Goal: Information Seeking & Learning: Learn about a topic

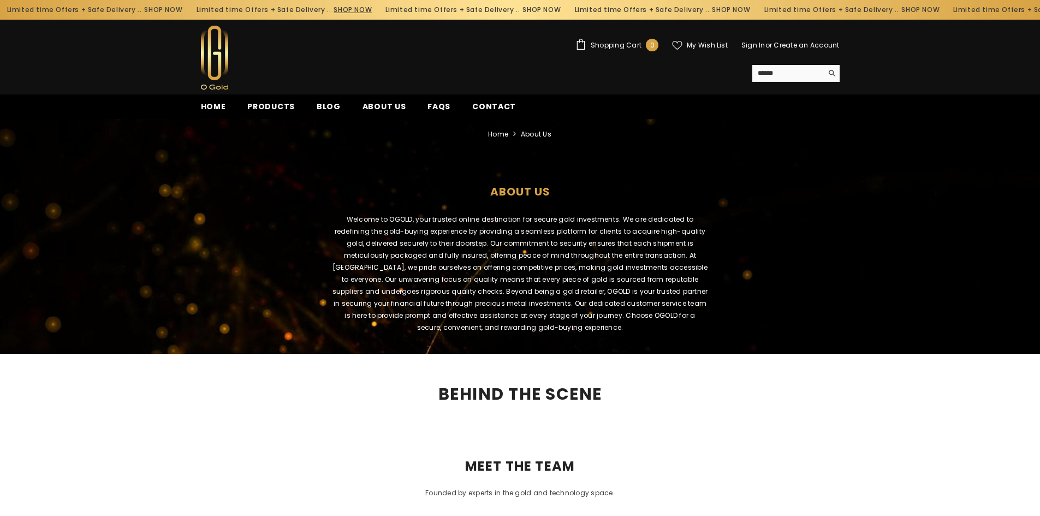
click at [327, 13] on link "SHOP NOW" at bounding box center [346, 10] width 38 height 12
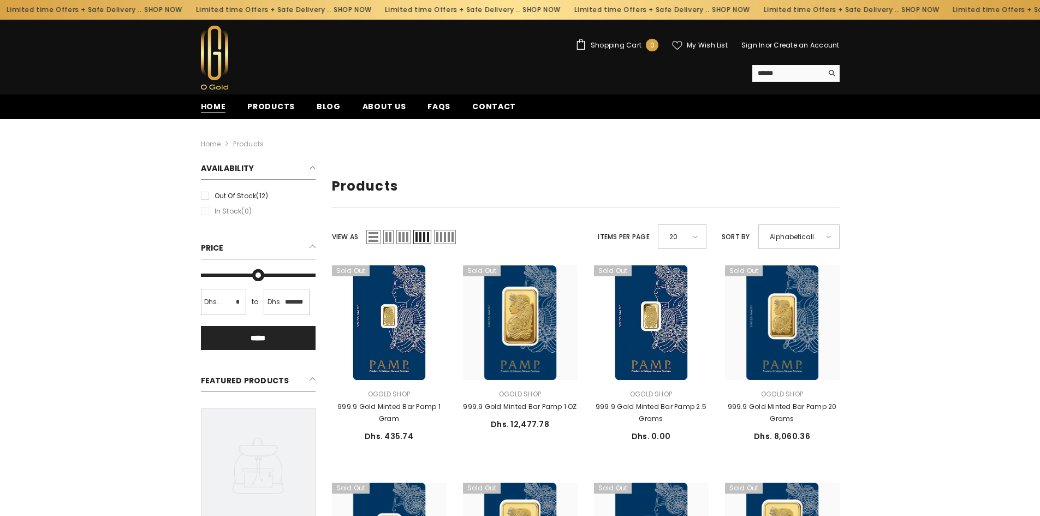
click at [208, 107] on span "Home" at bounding box center [213, 106] width 25 height 11
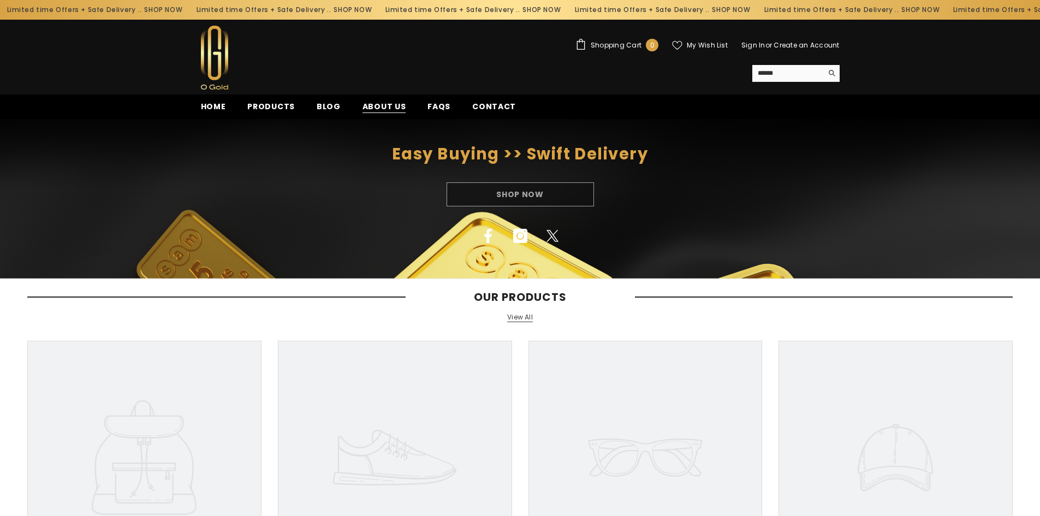
click at [374, 105] on span "About us" at bounding box center [385, 106] width 44 height 11
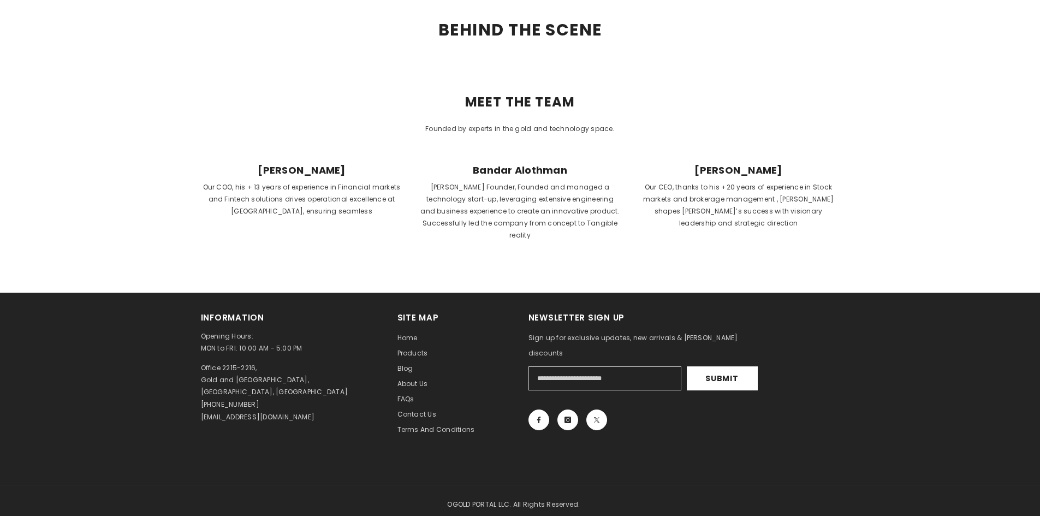
scroll to position [382, 0]
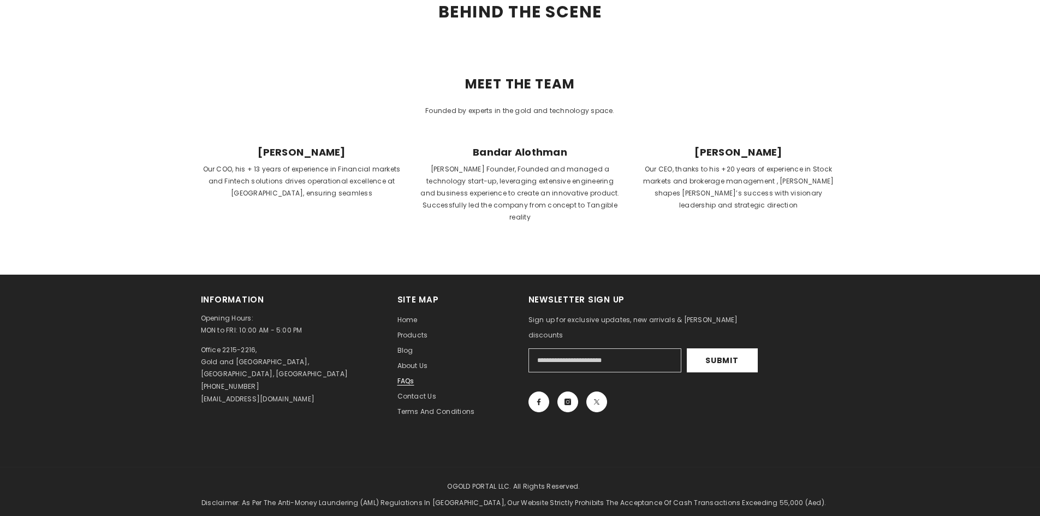
click at [404, 376] on span "FAQs" at bounding box center [406, 380] width 17 height 9
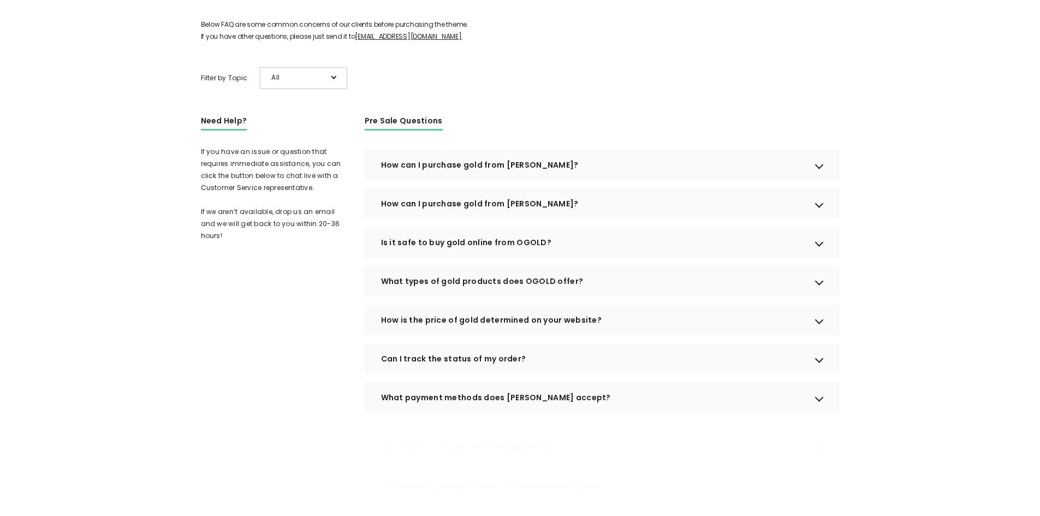
scroll to position [164, 0]
click at [599, 179] on div "How can I purchase gold from OGOLD?" at bounding box center [602, 164] width 475 height 31
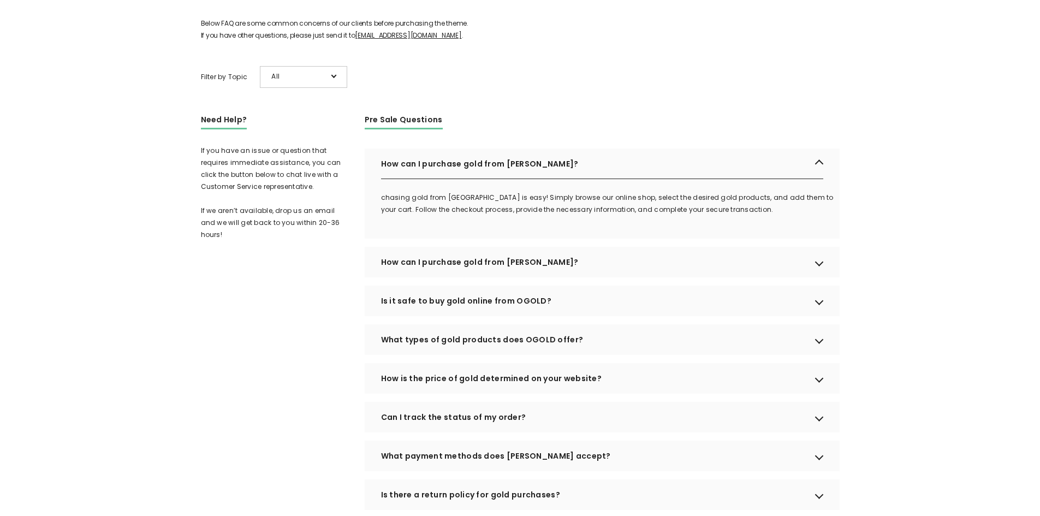
click at [592, 179] on div "How can I purchase gold from OGOLD?" at bounding box center [602, 164] width 475 height 31
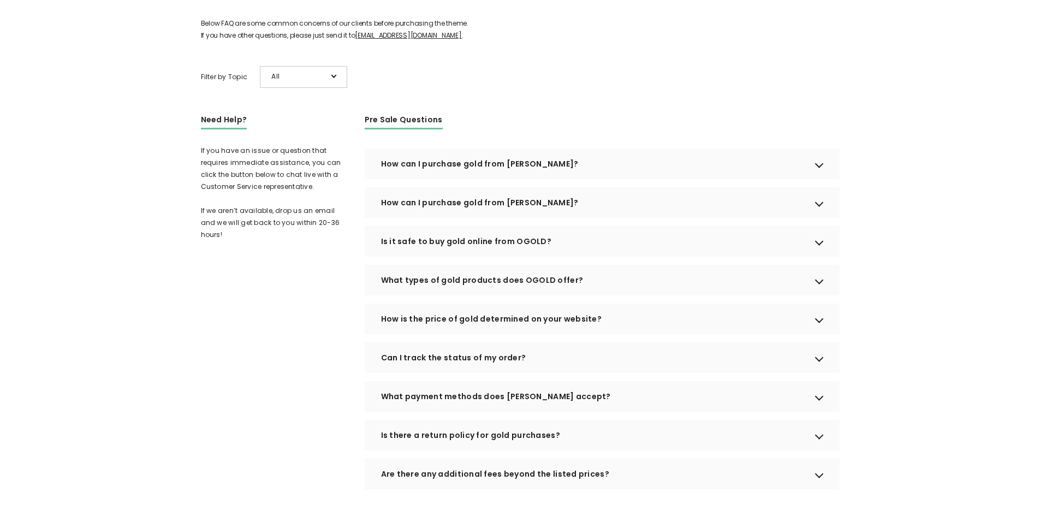
click at [564, 217] on div "How can I purchase gold from OGOLD?" at bounding box center [602, 202] width 475 height 31
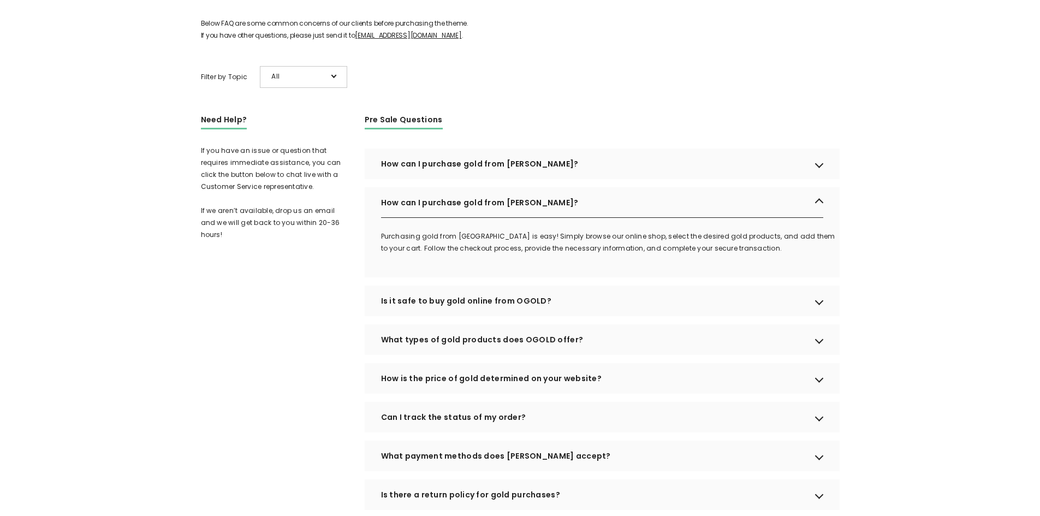
click at [565, 218] on div "How can I purchase gold from OGOLD?" at bounding box center [602, 202] width 475 height 31
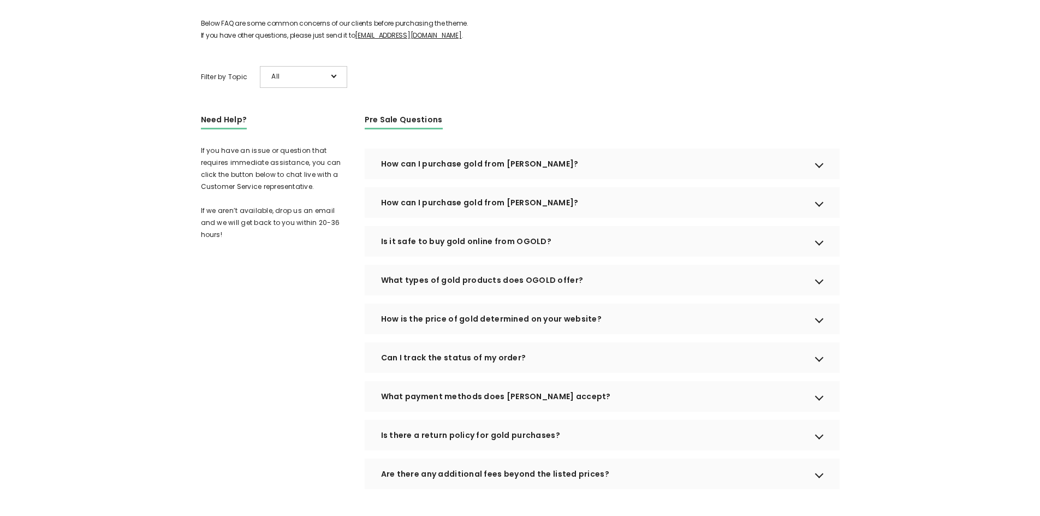
click at [551, 254] on div "Is it safe to buy gold online from OGOLD?" at bounding box center [602, 241] width 475 height 31
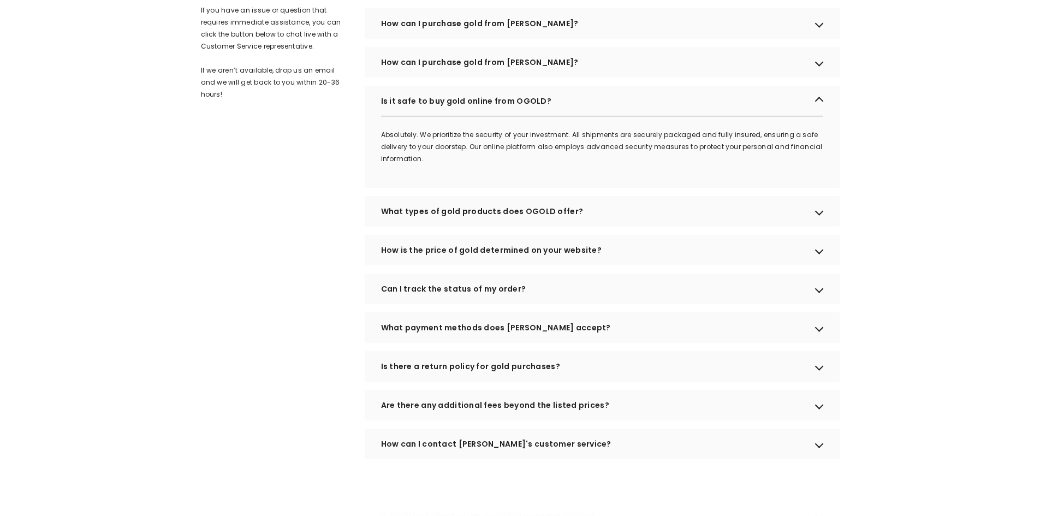
scroll to position [328, 0]
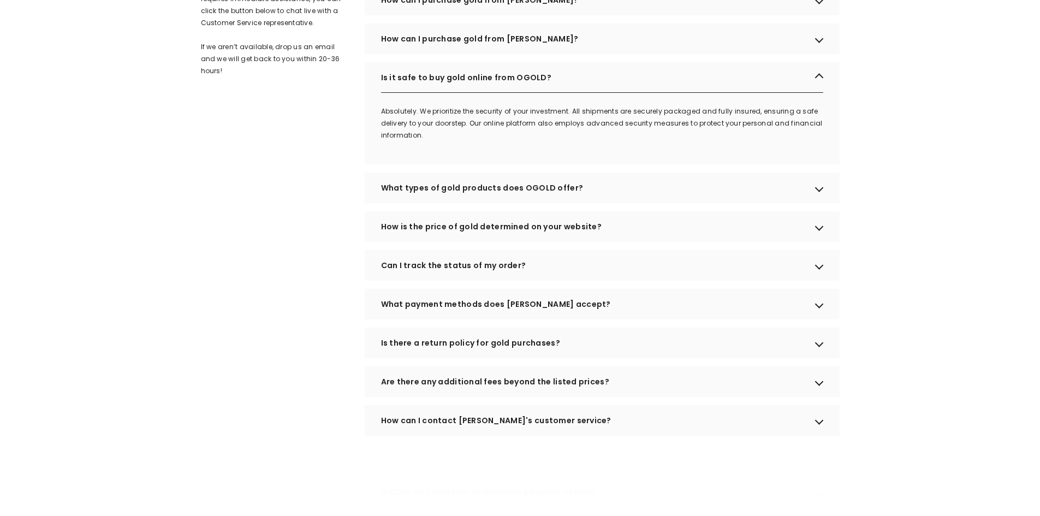
click at [573, 203] on div "What types of gold products does OGOLD offer?" at bounding box center [602, 188] width 475 height 31
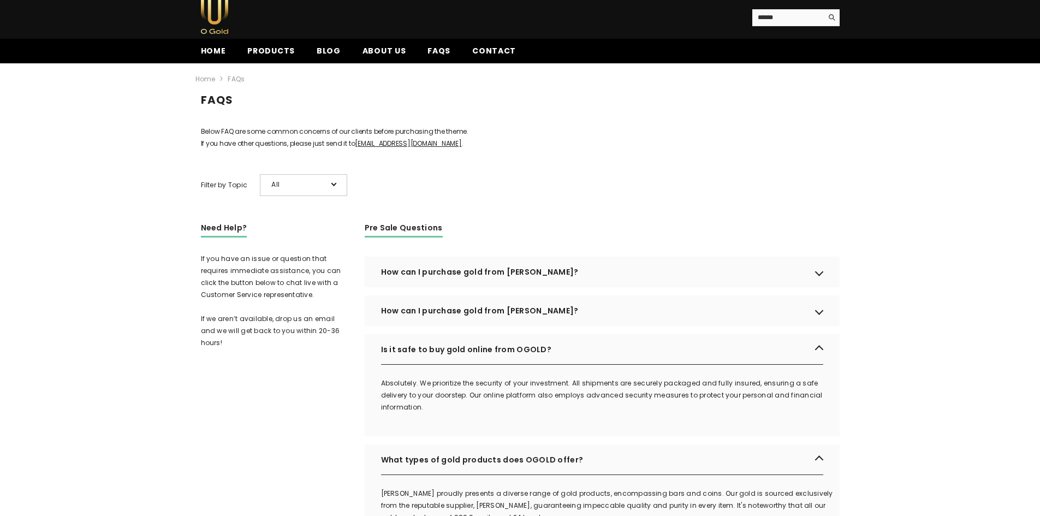
scroll to position [109, 0]
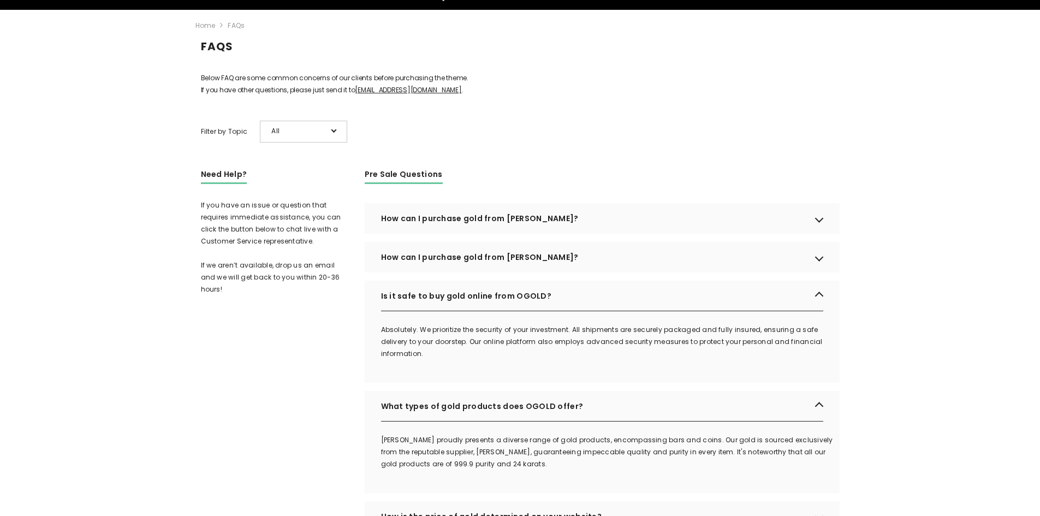
click at [820, 309] on div "Is it safe to buy gold online from OGOLD?" at bounding box center [602, 296] width 475 height 31
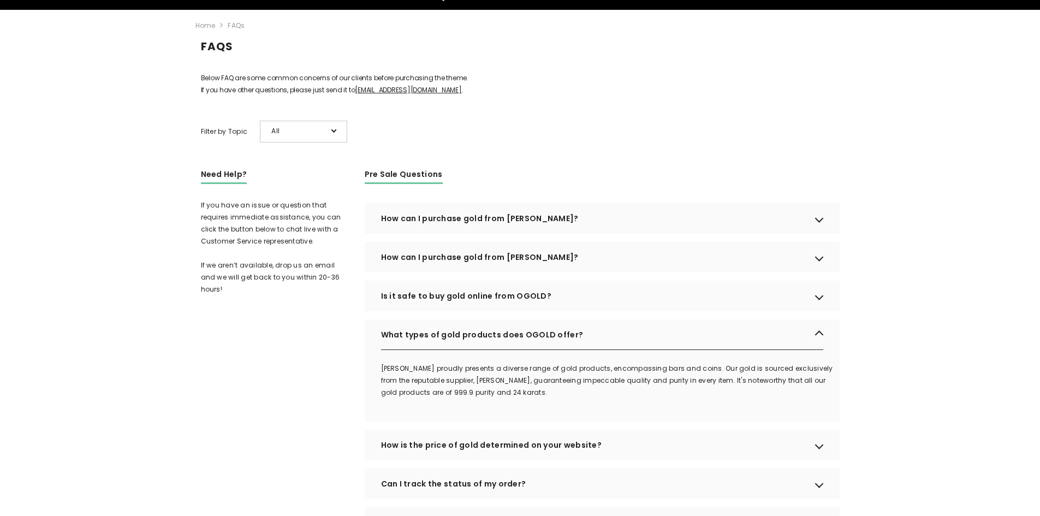
click at [821, 347] on div "What types of gold products does OGOLD offer?" at bounding box center [602, 335] width 475 height 31
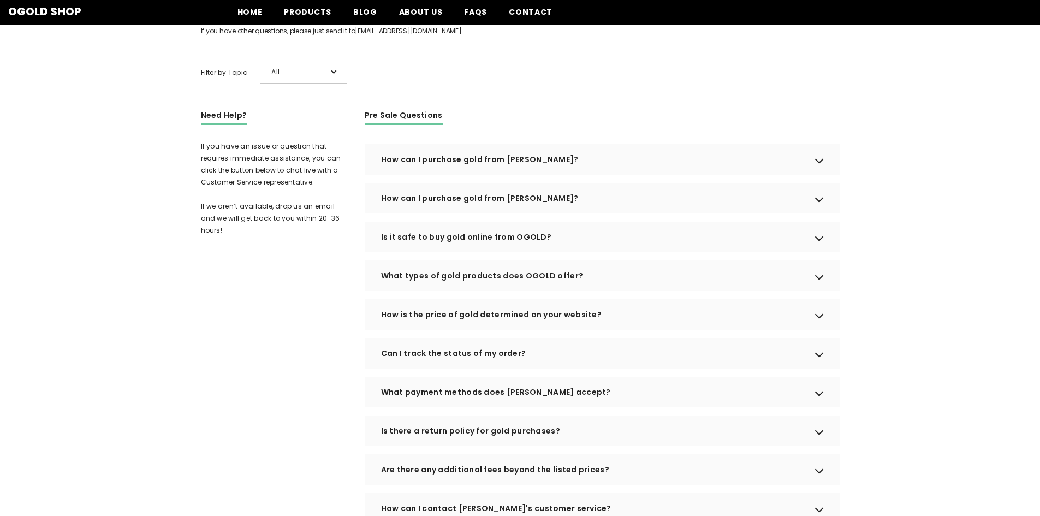
scroll to position [0, 0]
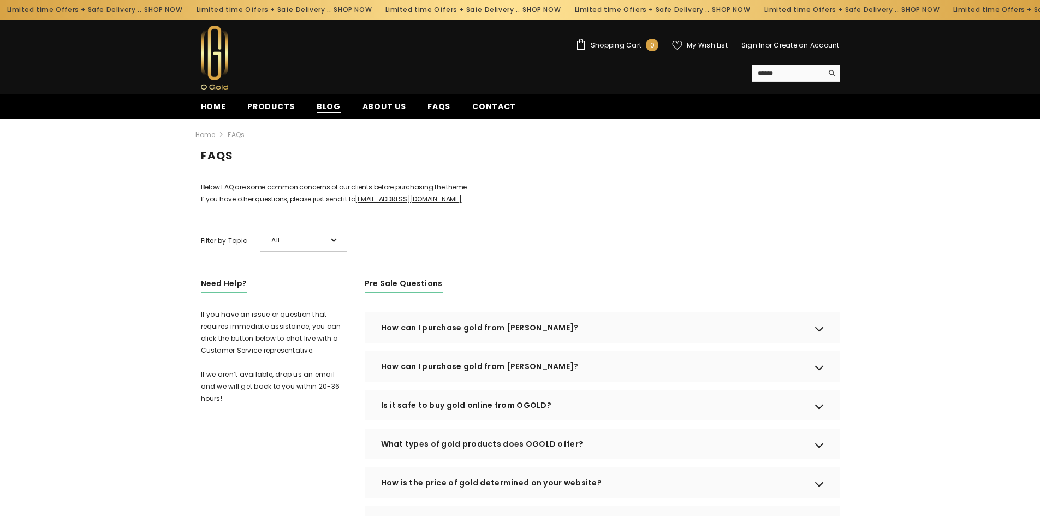
click at [331, 108] on span "Blog" at bounding box center [329, 106] width 24 height 11
